Goal: Register for event/course

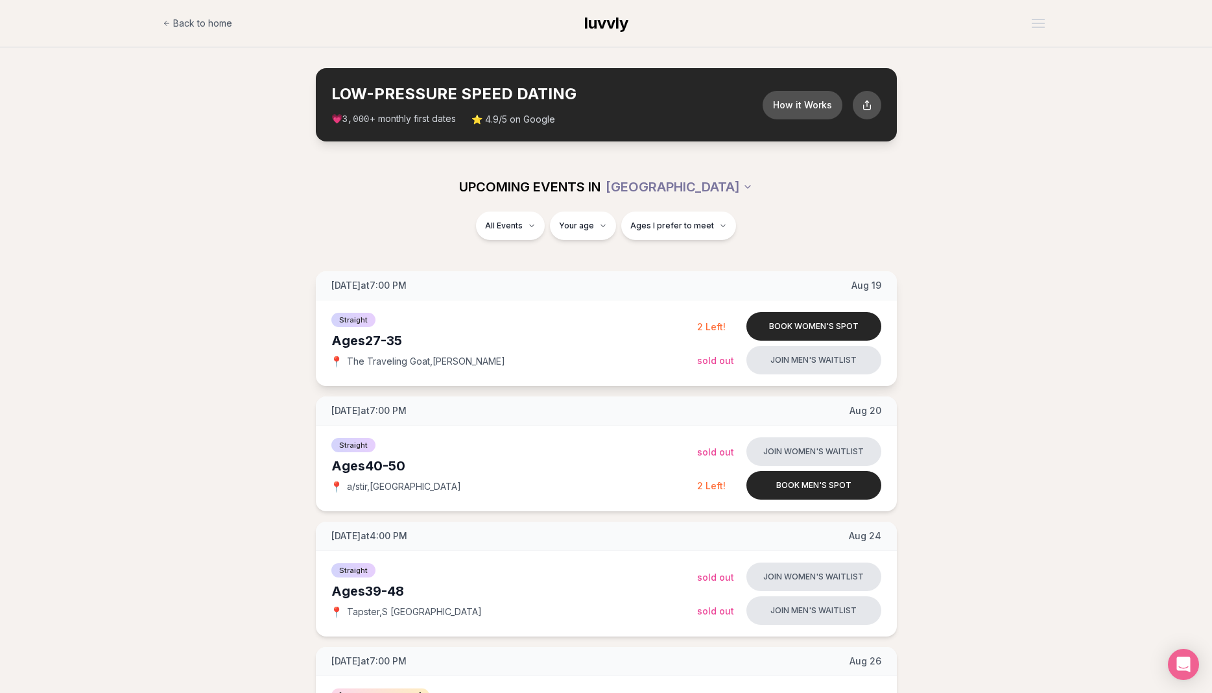
click at [703, 360] on span "Sold Out" at bounding box center [715, 360] width 37 height 11
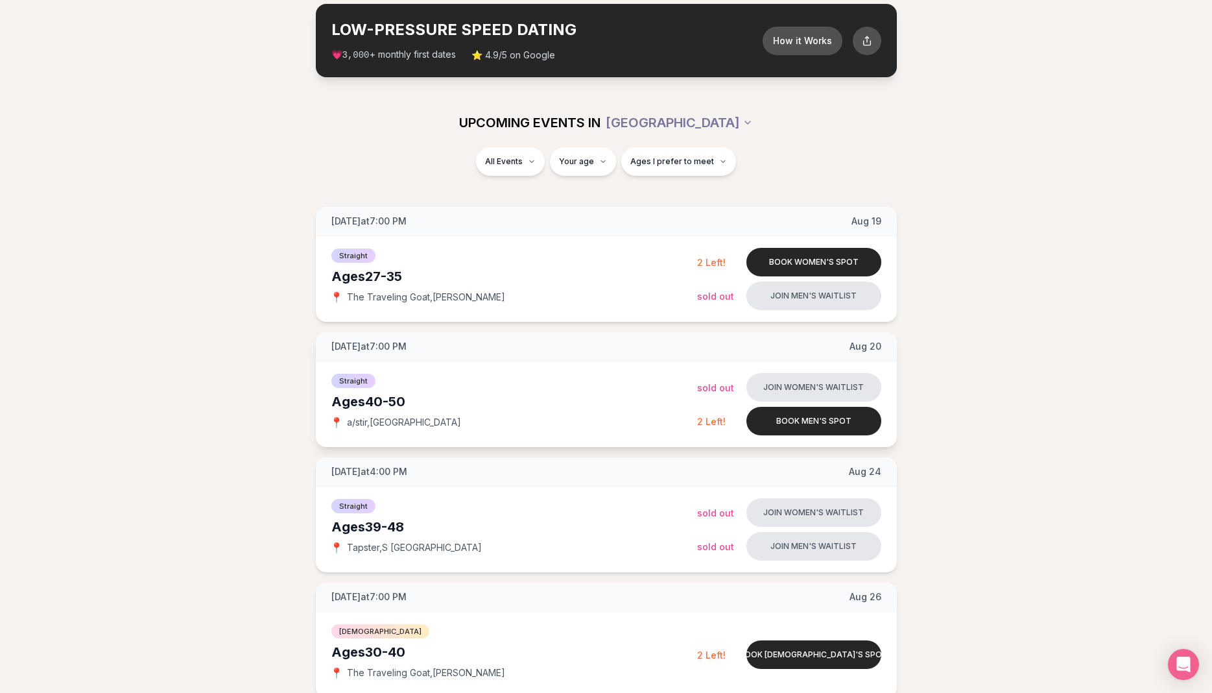
scroll to position [65, 0]
click at [694, 418] on div "📍 a/stir , [GEOGRAPHIC_DATA]" at bounding box center [514, 421] width 366 height 13
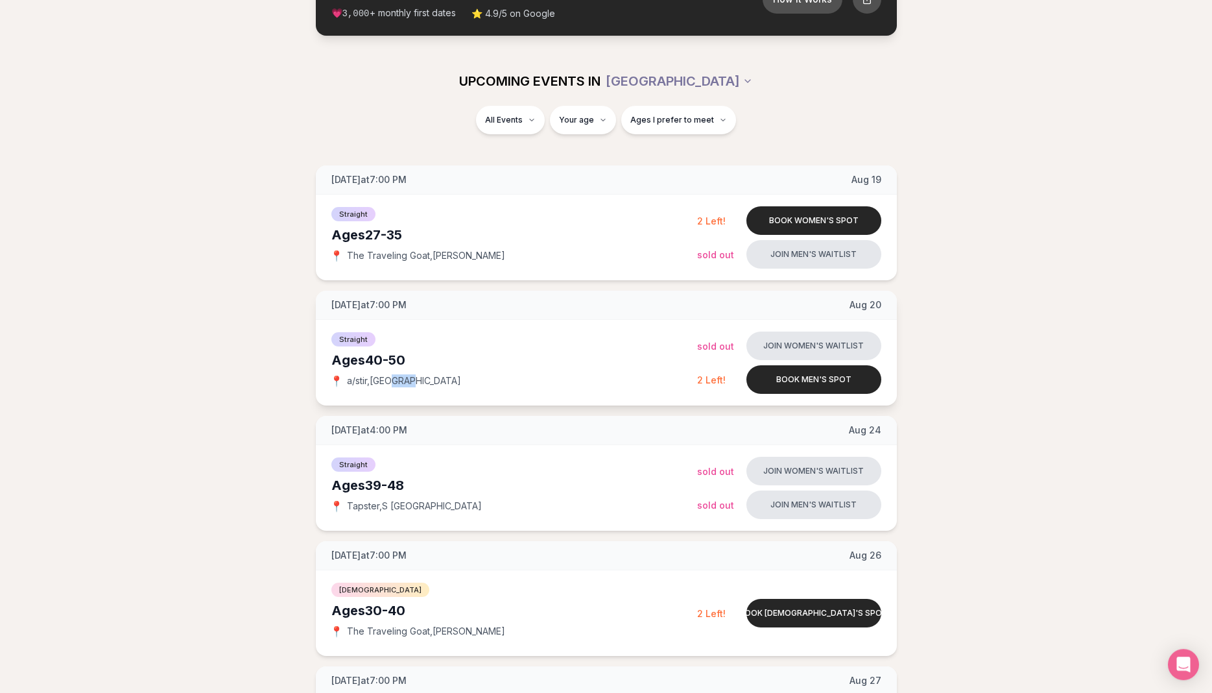
scroll to position [0, 0]
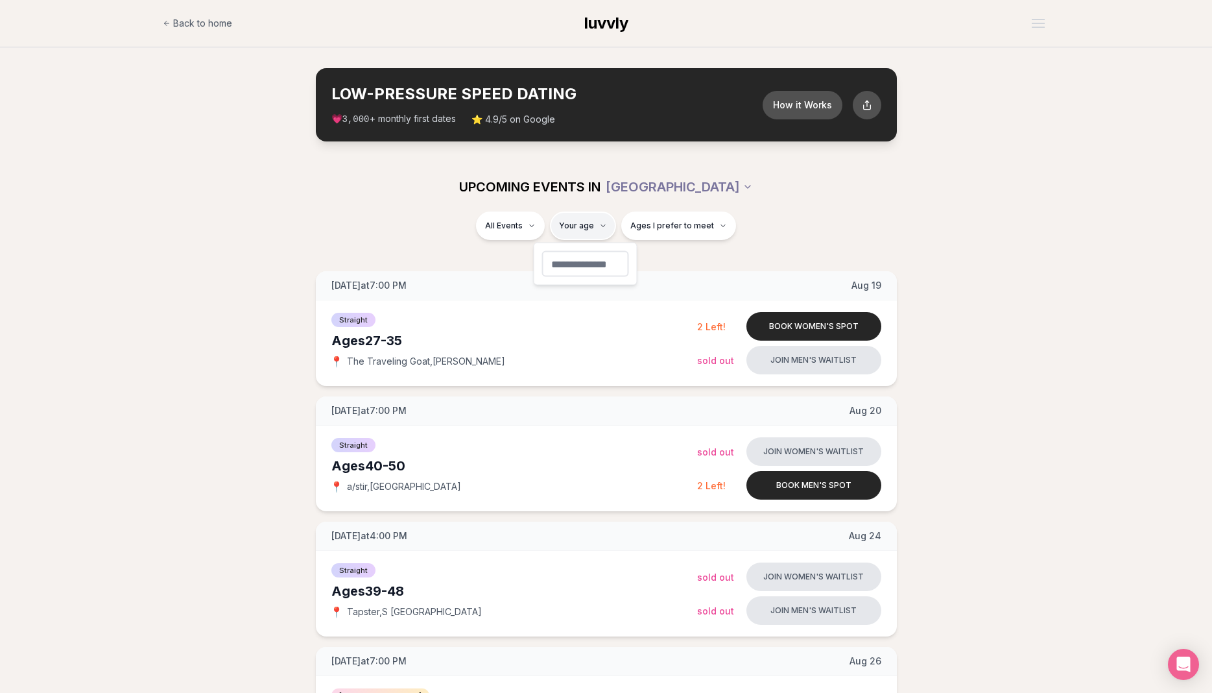
click at [637, 222] on span "Ages I prefer to meet" at bounding box center [672, 225] width 84 height 10
